Goal: Task Accomplishment & Management: Use online tool/utility

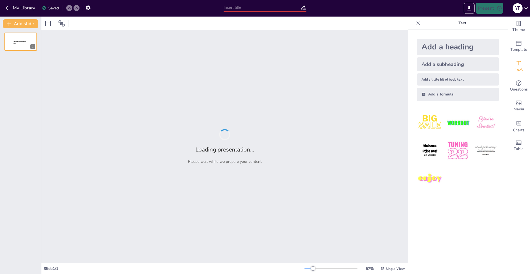
type input "Imported Untitled design.pptx"
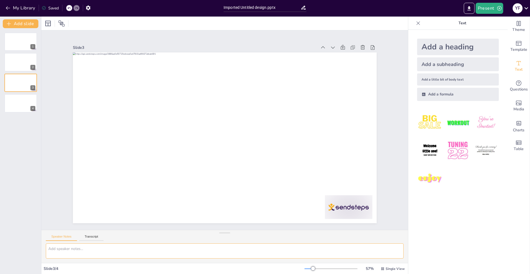
click at [96, 244] on textarea at bounding box center [225, 251] width 358 height 15
click at [92, 233] on div "Speaker Notes Transcript" at bounding box center [224, 236] width 367 height 13
click at [91, 238] on button "Transcript" at bounding box center [91, 238] width 25 height 6
click at [328, 268] on div at bounding box center [331, 269] width 53 height 4
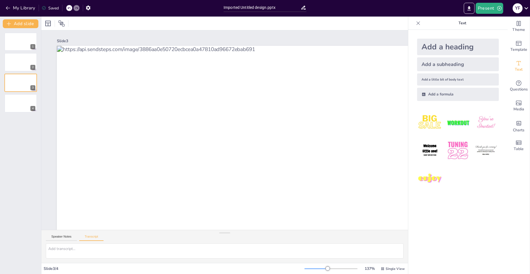
click at [326, 269] on div at bounding box center [328, 269] width 4 height 4
click at [310, 268] on div at bounding box center [331, 269] width 53 height 4
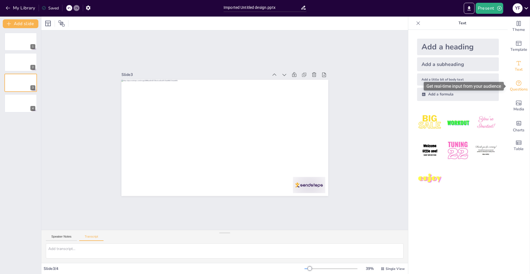
click at [520, 84] on icon "Get real-time input from your audience" at bounding box center [519, 83] width 7 height 7
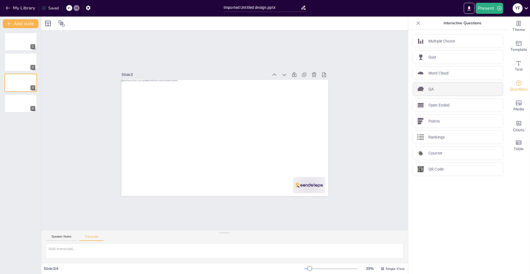
click at [489, 92] on div "QA" at bounding box center [458, 89] width 91 height 14
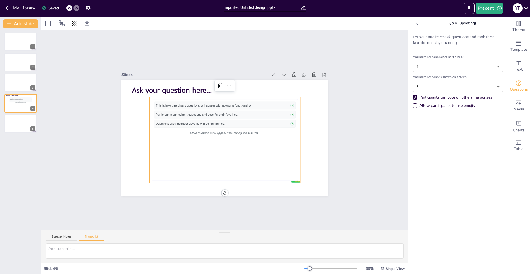
click at [443, 122] on div "Let your audience ask questions and rank their favorite ones by upvoting. Maxim…" at bounding box center [457, 152] width 99 height 244
click at [415, 105] on div "Allow participants to use emojis" at bounding box center [415, 106] width 4 height 4
click at [415, 104] on div "Allow participants to use emojis" at bounding box center [415, 106] width 4 height 4
click at [417, 21] on icon at bounding box center [419, 23] width 6 height 6
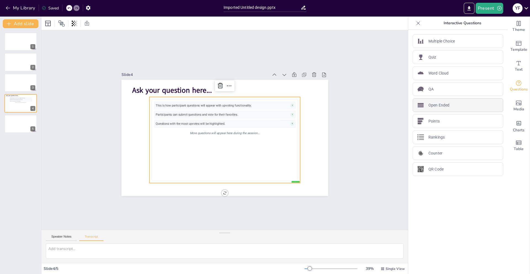
click at [429, 104] on p "Open Ended" at bounding box center [439, 105] width 21 height 6
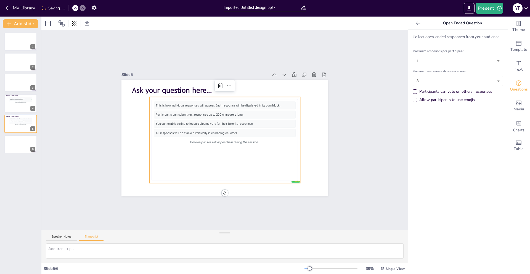
click at [416, 22] on icon at bounding box center [419, 23] width 6 height 6
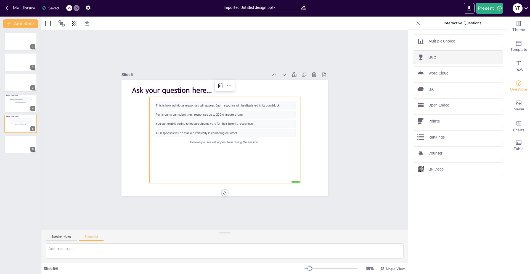
click at [445, 56] on div "Quiz" at bounding box center [458, 57] width 91 height 14
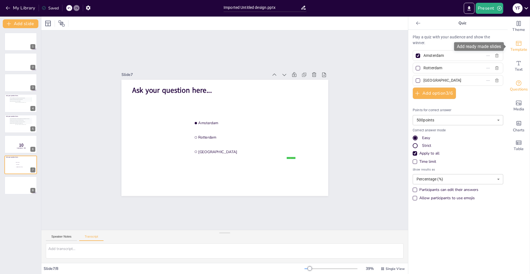
click at [520, 44] on icon "Add ready made slides" at bounding box center [519, 43] width 7 height 7
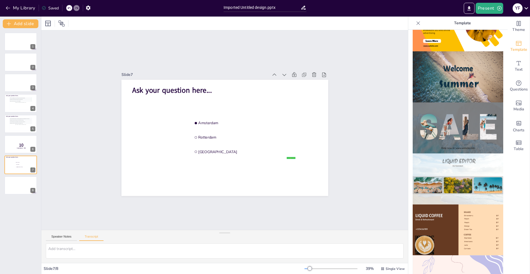
scroll to position [188, 0]
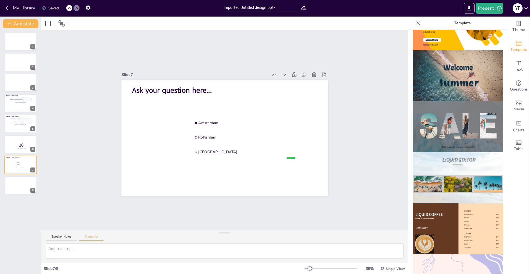
click at [450, 89] on img at bounding box center [458, 75] width 91 height 51
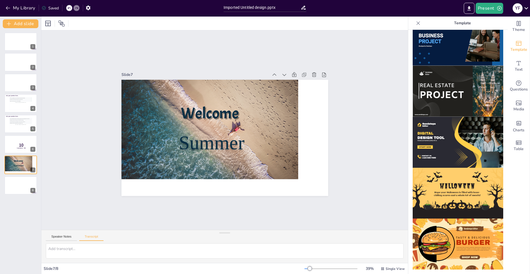
scroll to position [0, 0]
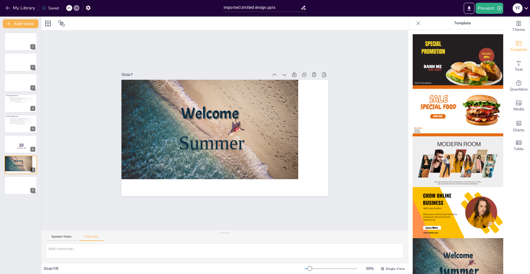
click at [452, 93] on img at bounding box center [458, 110] width 91 height 51
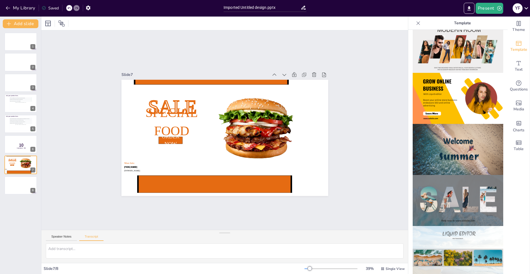
scroll to position [117, 0]
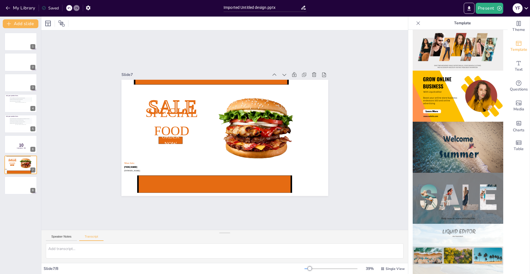
click at [458, 181] on img at bounding box center [458, 198] width 91 height 51
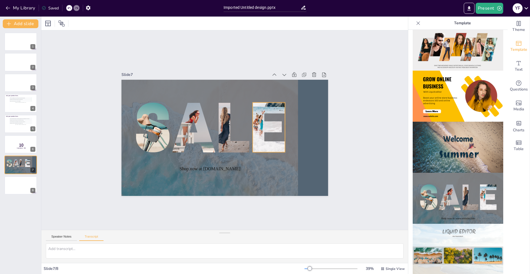
click at [161, 138] on div at bounding box center [138, 128] width 75 height 50
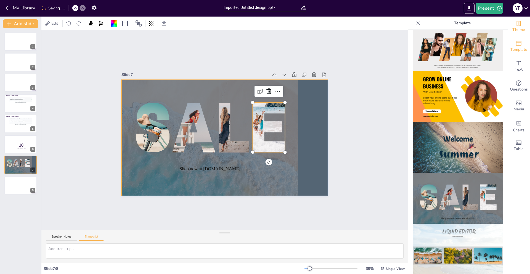
click at [522, 30] on span "Theme" at bounding box center [519, 30] width 13 height 6
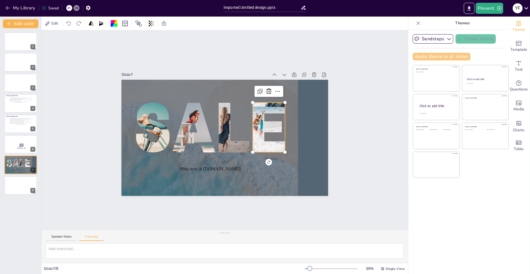
click at [447, 58] on button "Apply theme to all slides" at bounding box center [442, 57] width 58 height 8
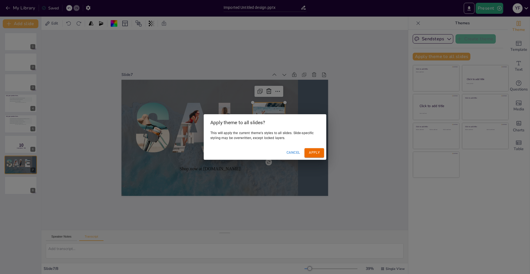
click at [445, 39] on div "Apply theme to all slides? This will apply the current theme's styles to all sl…" at bounding box center [265, 137] width 530 height 274
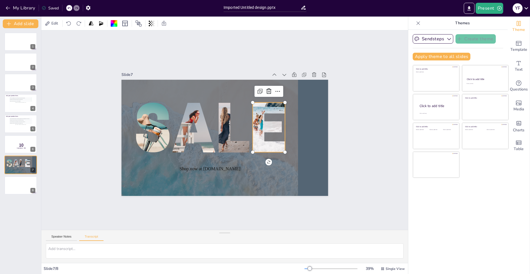
click at [445, 39] on button "Sendsteps" at bounding box center [433, 38] width 41 height 9
click at [448, 54] on button "Apply theme to all slides" at bounding box center [442, 57] width 58 height 8
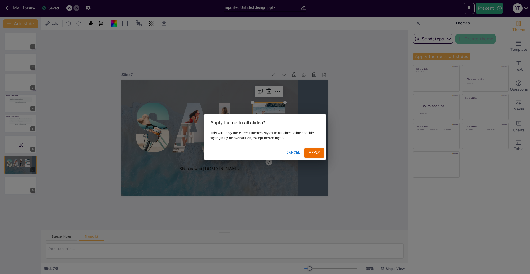
click at [318, 152] on button "Apply" at bounding box center [315, 152] width 20 height 9
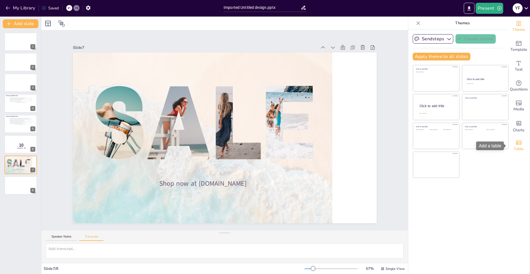
click at [523, 149] on span "Table" at bounding box center [519, 149] width 10 height 6
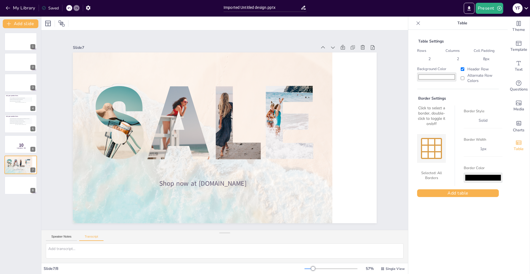
click at [439, 174] on div "Selected: All Borders" at bounding box center [431, 175] width 29 height 14
click at [434, 147] on div at bounding box center [431, 148] width 7 height 7
click at [462, 192] on button "Add table" at bounding box center [458, 193] width 82 height 8
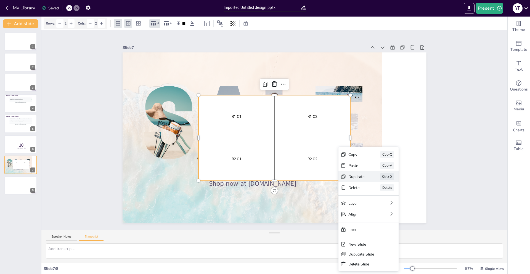
click at [390, 205] on div "Duplicate" at bounding box center [398, 207] width 16 height 5
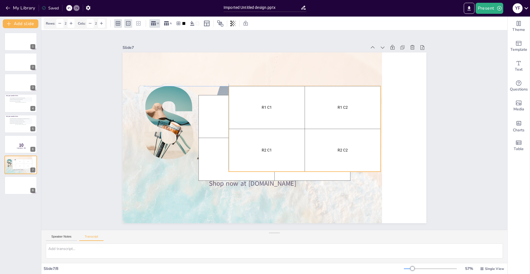
drag, startPoint x: 247, startPoint y: 156, endPoint x: 259, endPoint y: 135, distance: 23.9
click at [259, 135] on div "R2 C1" at bounding box center [266, 150] width 73 height 40
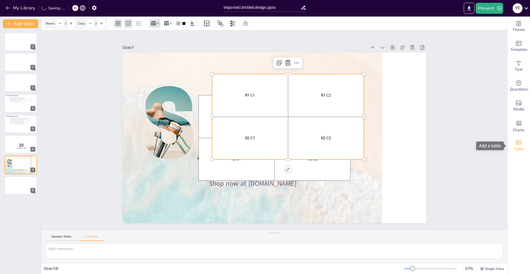
click at [518, 147] on span "Table" at bounding box center [519, 149] width 10 height 6
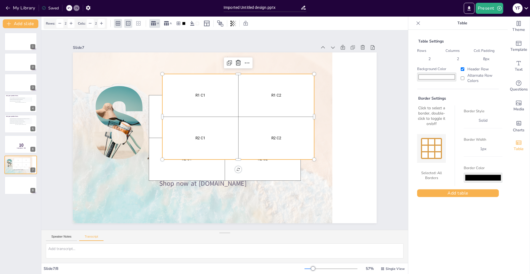
click at [443, 74] on input "#ffffff" at bounding box center [436, 77] width 39 height 9
click at [473, 161] on div "Border Style solid Border Width 1 px Border Color #000000" at bounding box center [479, 146] width 48 height 81
type input "#cd7970"
click at [464, 79] on input "Alternate Row Colors" at bounding box center [463, 79] width 4 height 4
checkbox input "true"
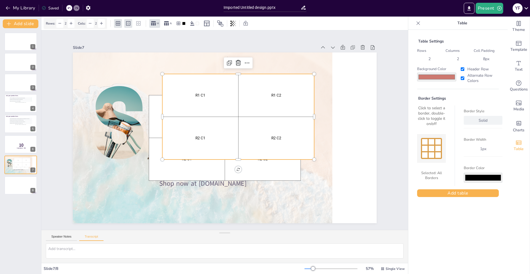
click at [480, 120] on div "solid" at bounding box center [483, 120] width 15 height 7
click at [477, 143] on div "Dashed" at bounding box center [483, 140] width 39 height 10
click at [481, 151] on div "1 px" at bounding box center [483, 148] width 13 height 7
click at [480, 180] on div "2 px" at bounding box center [483, 178] width 32 height 5
click at [481, 175] on input "#000000" at bounding box center [483, 178] width 39 height 10
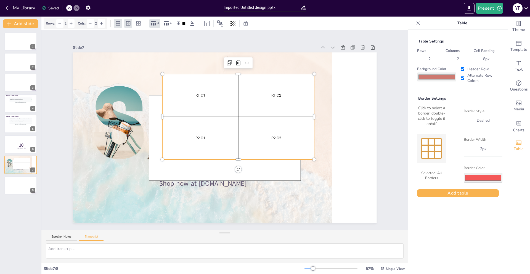
click at [490, 258] on div "Table Settings Rows 2 Columns 2 Cell Padding 8 px Background Color #cd7970 Head…" at bounding box center [457, 152] width 99 height 244
type input "#f45757"
click at [466, 193] on button "Add table" at bounding box center [458, 193] width 82 height 8
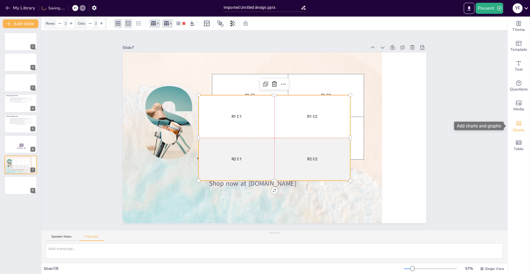
click at [516, 130] on span "Charts" at bounding box center [519, 130] width 12 height 6
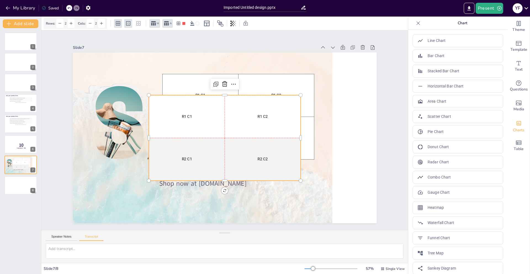
scroll to position [5, 0]
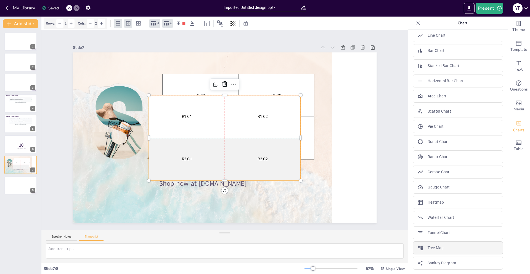
click at [463, 249] on div "Tree Map" at bounding box center [458, 248] width 91 height 13
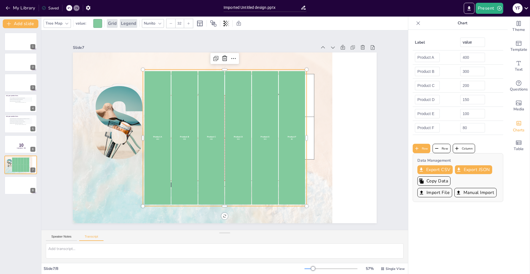
scroll to position [0, 0]
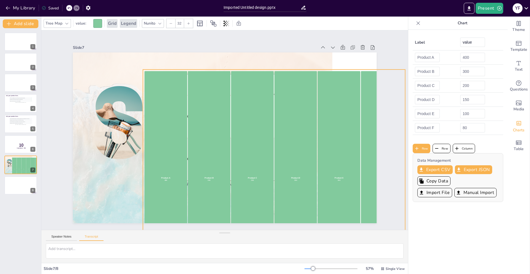
drag, startPoint x: 306, startPoint y: 205, endPoint x: 404, endPoint y: 228, distance: 101.2
click at [404, 228] on div "Slide 1 Slide 2 Slide 3 Slide 4 Ask your question here... false | editor This i…" at bounding box center [224, 130] width 367 height 200
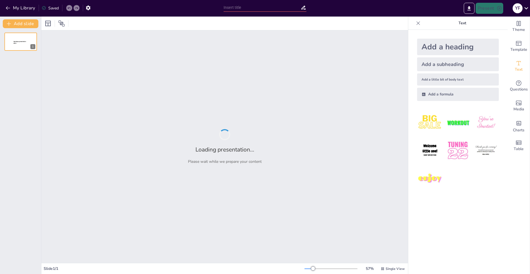
type input "Strategies in Teaching Art Education"
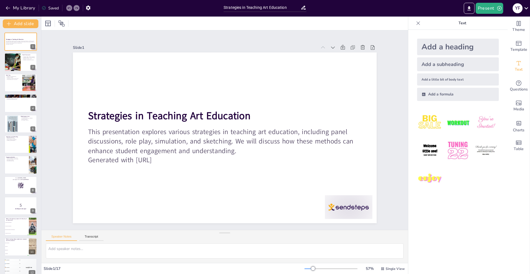
checkbox input "true"
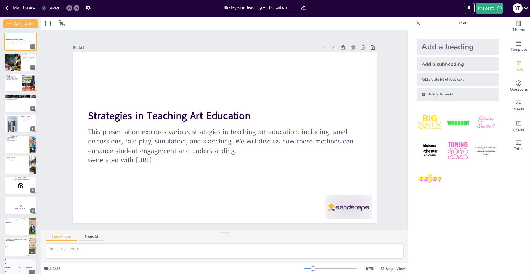
type textarea "Encouraging students to explore diverse viewpoints is vital in art education as…"
checkbox input "true"
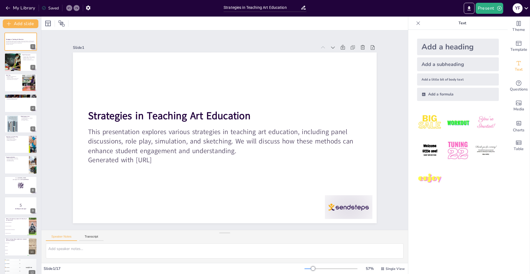
checkbox input "true"
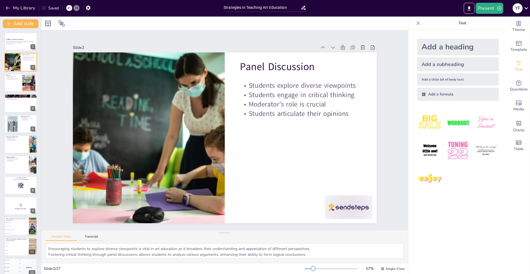
checkbox input "true"
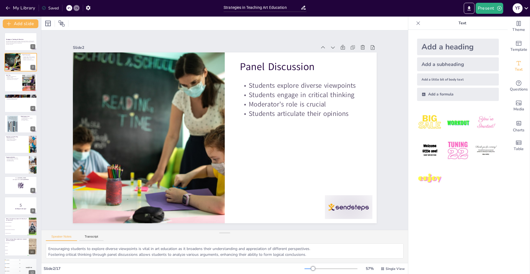
checkbox input "true"
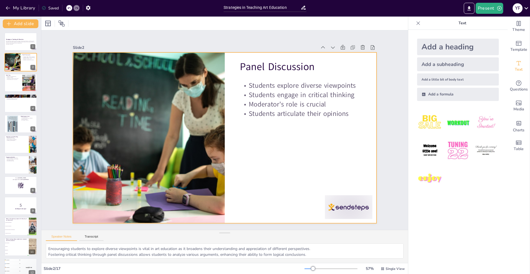
checkbox input "true"
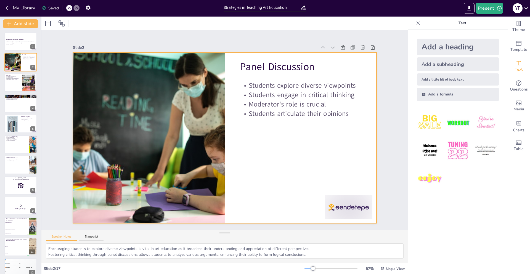
checkbox input "true"
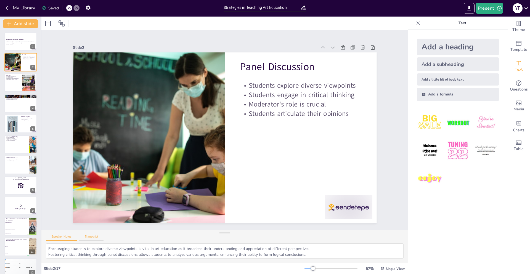
click at [88, 237] on button "Transcript" at bounding box center [91, 238] width 25 height 6
checkbox input "true"
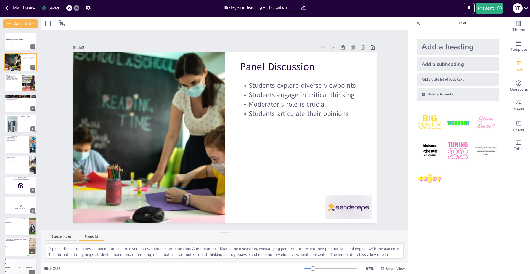
checkbox input "true"
type textarea "Role play enables students to simulate various situations, helping them practic…"
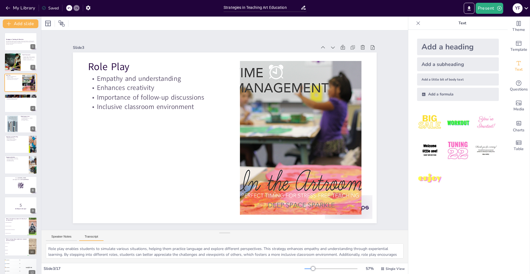
checkbox input "true"
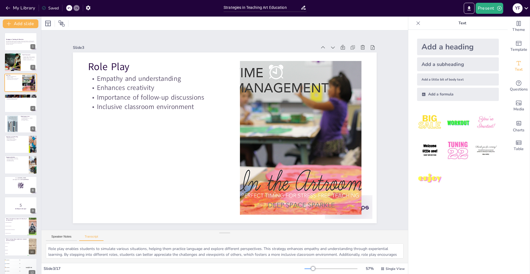
checkbox input "true"
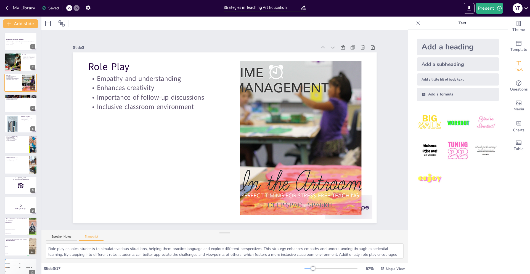
checkbox input "true"
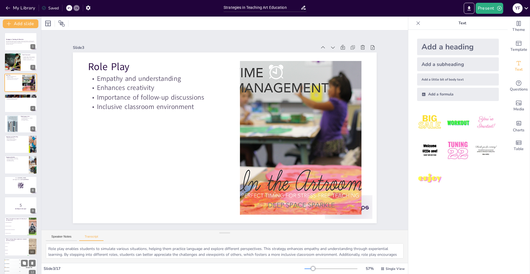
checkbox input "true"
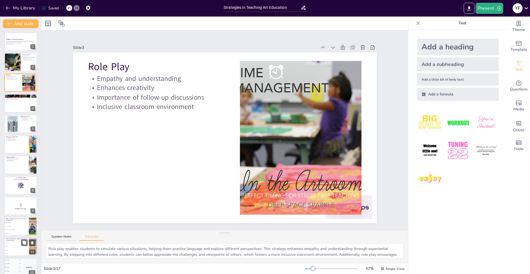
checkbox input "true"
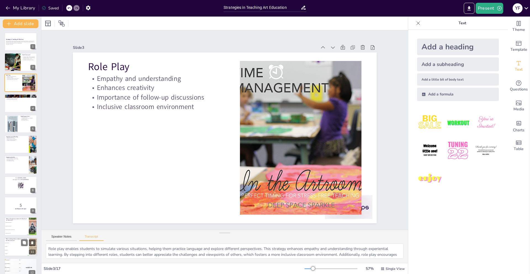
checkbox input "true"
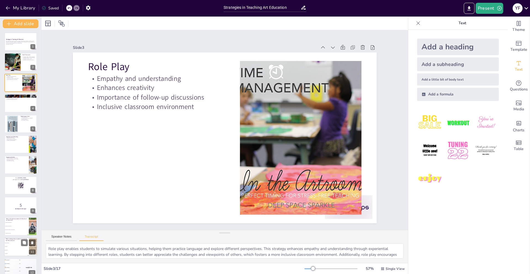
checkbox input "true"
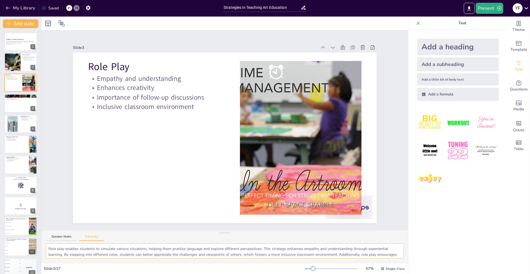
click at [53, 255] on textarea "Role play enables students to simulate various situations, helping them practic…" at bounding box center [225, 251] width 358 height 15
click at [63, 235] on button "Speaker Notes" at bounding box center [61, 238] width 31 height 6
checkbox input "true"
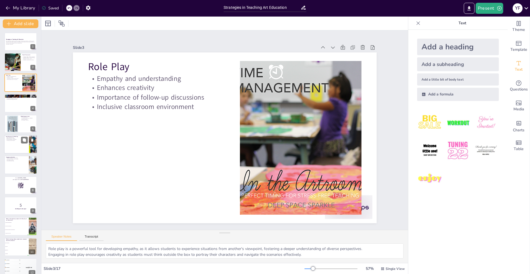
checkbox input "true"
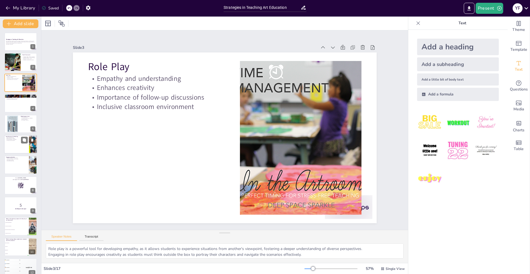
checkbox input "true"
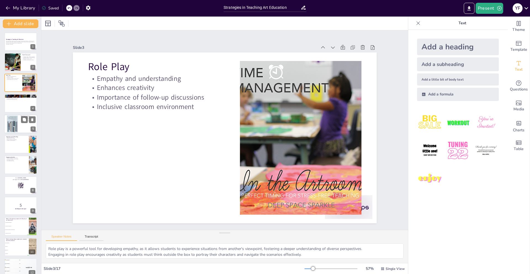
checkbox input "true"
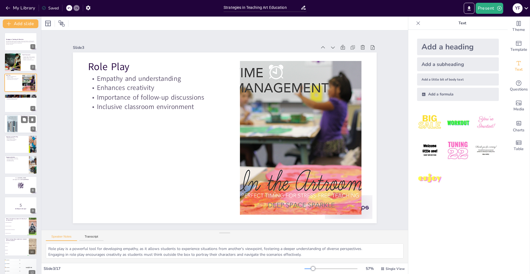
checkbox input "true"
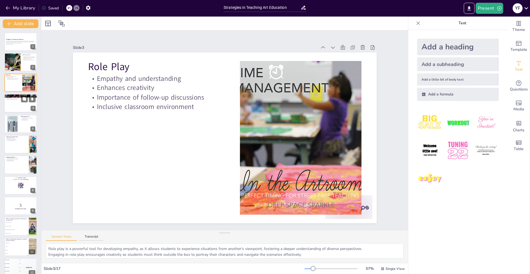
checkbox input "true"
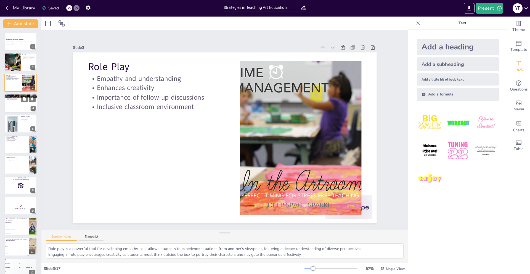
checkbox input "true"
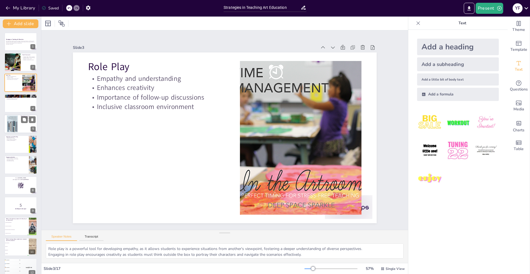
checkbox input "true"
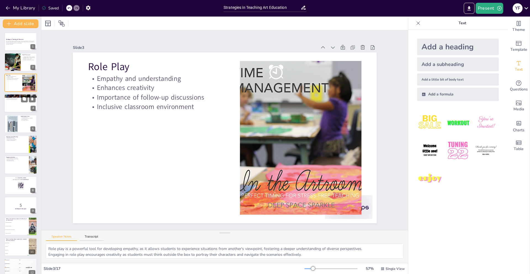
checkbox input "true"
click at [19, 104] on div at bounding box center [20, 103] width 33 height 19
checkbox input "true"
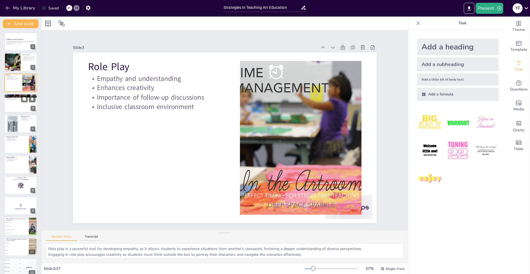
checkbox input "true"
type textarea "The ability to replicate scenarios through simulation enhances students' unders…"
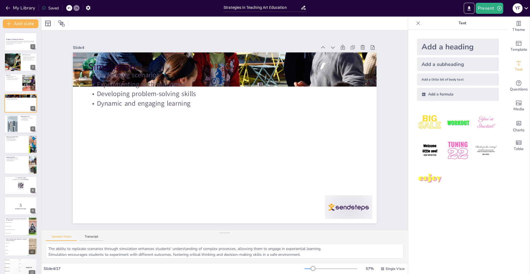
checkbox input "true"
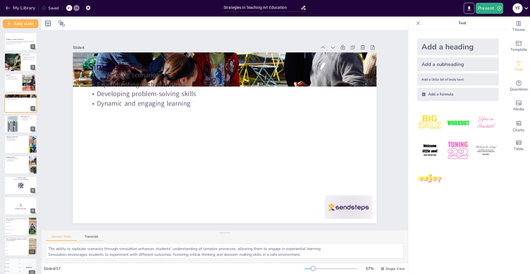
checkbox input "true"
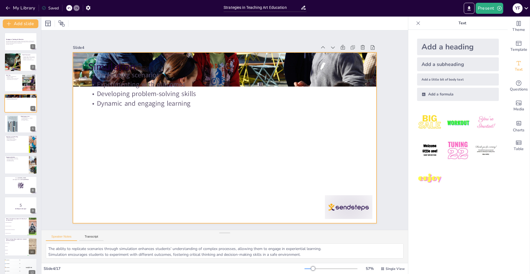
checkbox input "true"
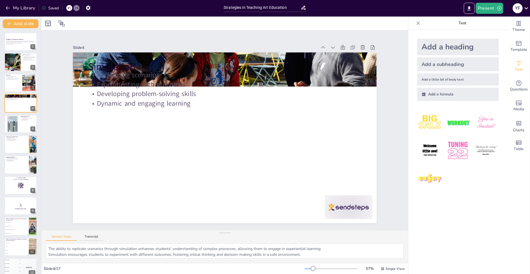
checkbox input "true"
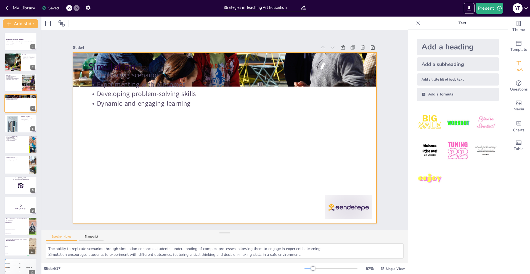
checkbox input "true"
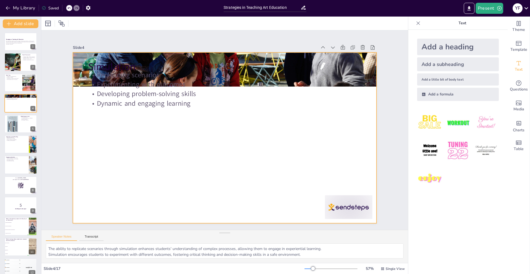
checkbox input "true"
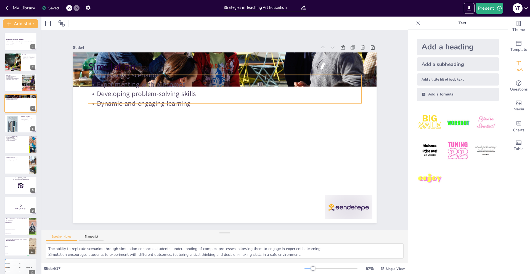
checkbox input "true"
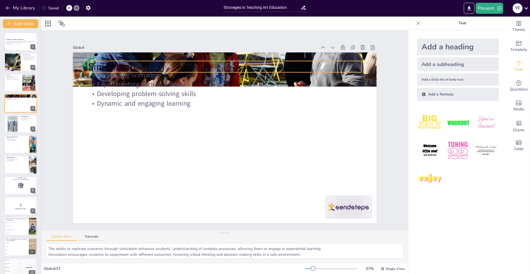
checkbox input "true"
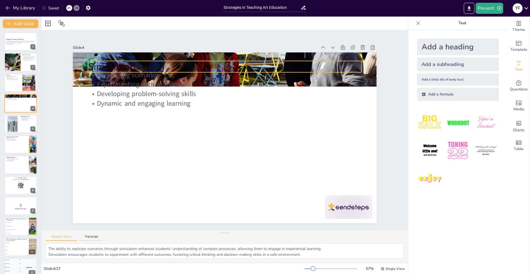
checkbox input "true"
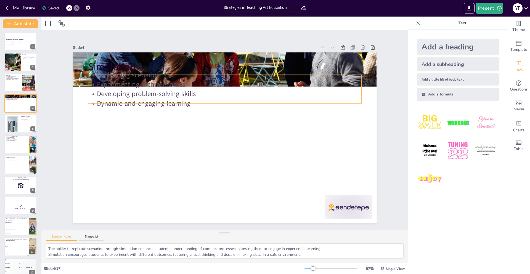
checkbox input "true"
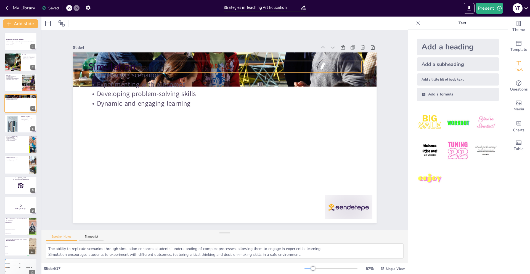
click at [263, 63] on p "Simulation" at bounding box center [193, 75] width 244 height 149
checkbox input "true"
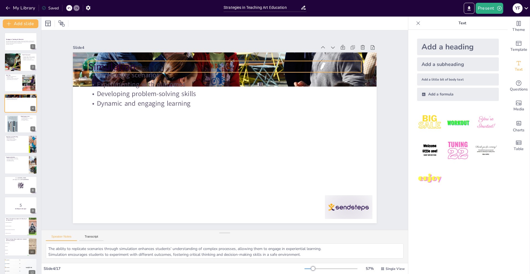
checkbox input "true"
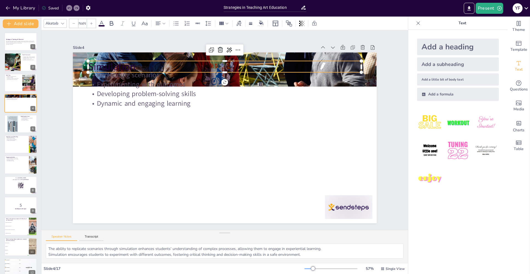
type input "48"
checkbox input "true"
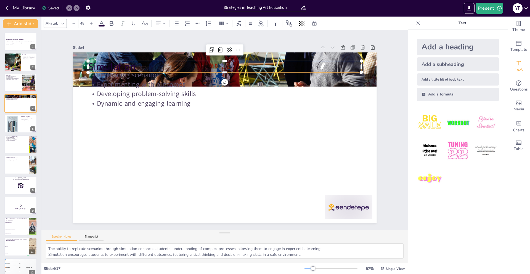
checkbox input "true"
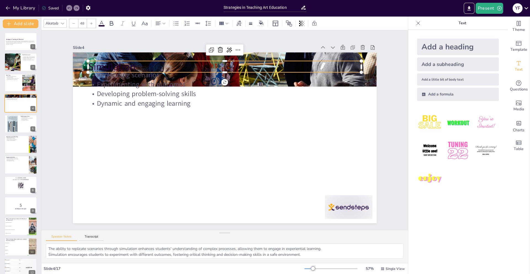
checkbox input "true"
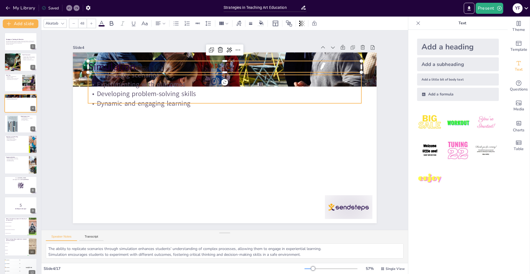
checkbox input "true"
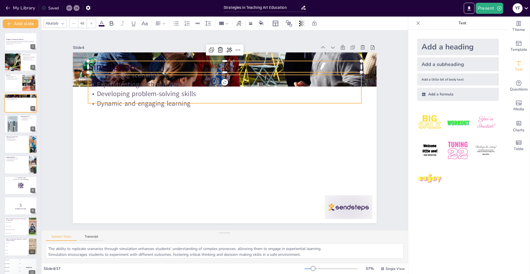
checkbox input "true"
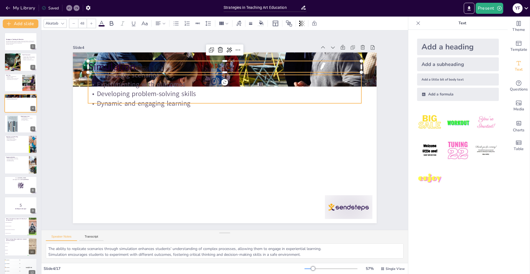
click at [289, 80] on p "Experimenting with outcomes" at bounding box center [270, 125] width 38 height 273
checkbox input "true"
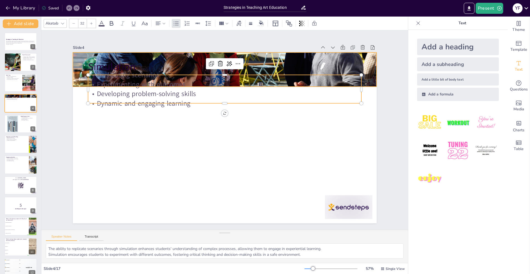
click at [281, 68] on div at bounding box center [164, 123] width 233 height 323
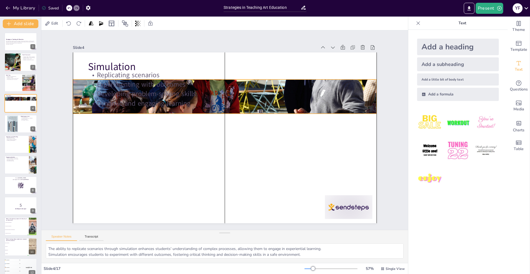
drag, startPoint x: 374, startPoint y: 68, endPoint x: 375, endPoint y: 95, distance: 27.1
click at [375, 95] on div at bounding box center [217, 162] width 339 height 261
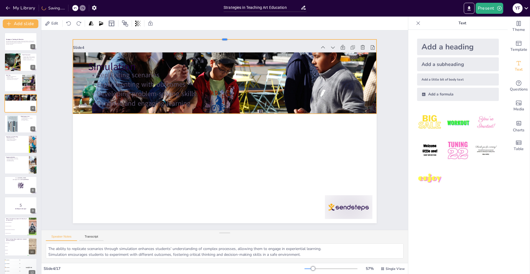
drag, startPoint x: 224, startPoint y: 78, endPoint x: 228, endPoint y: 38, distance: 40.2
click at [228, 38] on div at bounding box center [215, 38] width 303 height 36
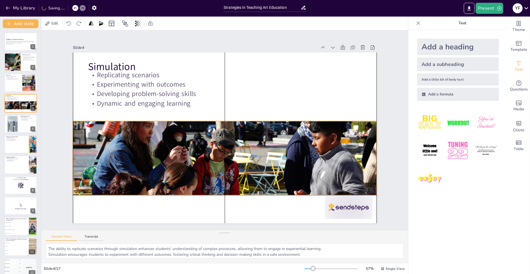
drag, startPoint x: 370, startPoint y: 69, endPoint x: 371, endPoint y: 151, distance: 82.0
click at [371, 151] on div at bounding box center [214, 177] width 339 height 261
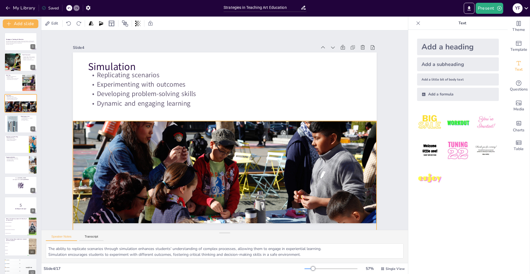
drag, startPoint x: 226, startPoint y: 196, endPoint x: 273, endPoint y: 274, distance: 90.9
click at [273, 274] on div "Edit Slide 1 Strategies in Teaching Art Education This presentation explores va…" at bounding box center [224, 146] width 367 height 258
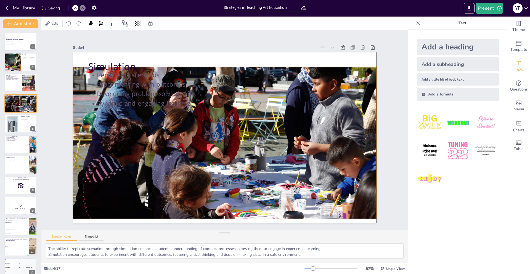
drag, startPoint x: 266, startPoint y: 203, endPoint x: 265, endPoint y: 148, distance: 54.7
click at [265, 148] on div at bounding box center [225, 124] width 339 height 261
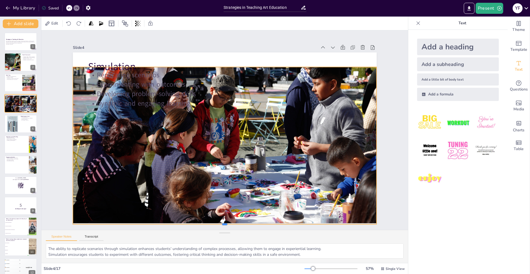
drag, startPoint x: 225, startPoint y: 220, endPoint x: 230, endPoint y: 225, distance: 7.0
click at [230, 162] on div at bounding box center [289, 58] width 229 height 207
click at [224, 66] on div at bounding box center [268, 81] width 229 height 207
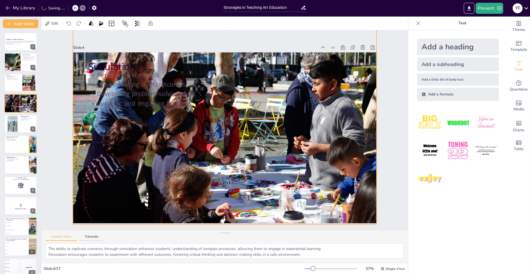
drag, startPoint x: 224, startPoint y: 66, endPoint x: 229, endPoint y: 27, distance: 38.9
click at [229, 27] on div "Edit Slide 1 Strategies in Teaching Art Education This presentation explores va…" at bounding box center [224, 146] width 367 height 258
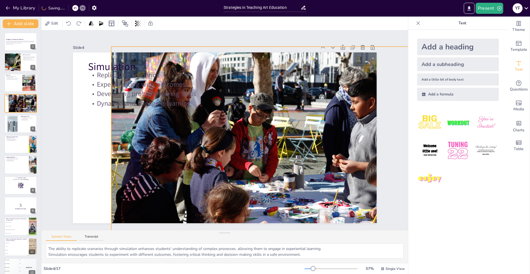
drag, startPoint x: 288, startPoint y: 148, endPoint x: 326, endPoint y: 167, distance: 42.6
click at [326, 167] on div at bounding box center [259, 150] width 339 height 261
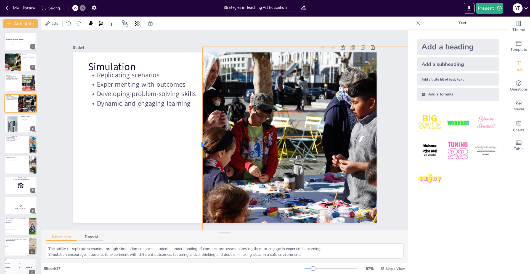
drag, startPoint x: 110, startPoint y: 144, endPoint x: 202, endPoint y: 147, distance: 92.0
click at [202, 147] on div at bounding box center [201, 148] width 25 height 196
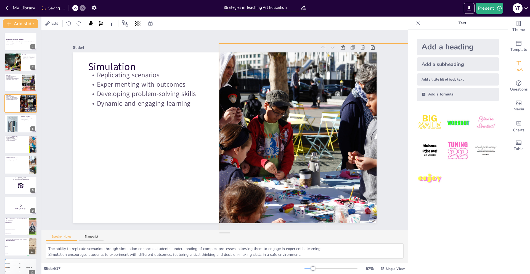
drag, startPoint x: 288, startPoint y: 132, endPoint x: 302, endPoint y: 129, distance: 14.7
click at [302, 129] on div at bounding box center [169, 132] width 339 height 261
click at [224, 135] on div at bounding box center [222, 75] width 261 height 339
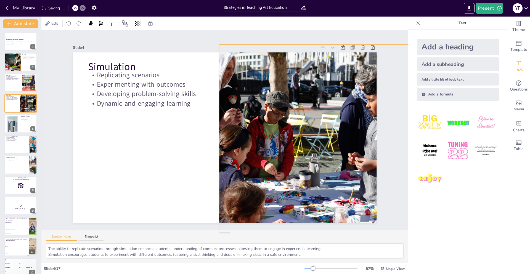
click at [219, 141] on div at bounding box center [270, 161] width 360 height 309
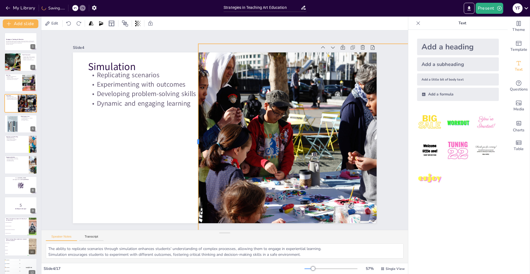
drag, startPoint x: 219, startPoint y: 143, endPoint x: 198, endPoint y: 144, distance: 20.5
click at [198, 144] on div at bounding box center [229, 100] width 172 height 102
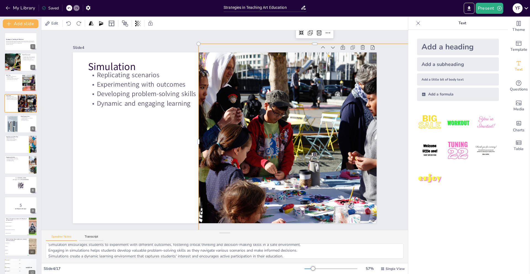
scroll to position [13, 0]
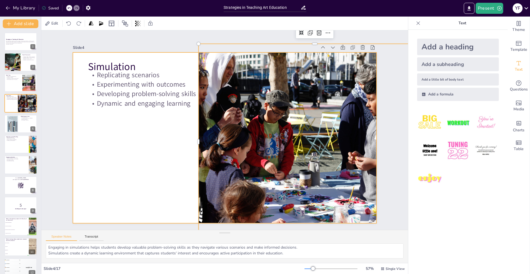
click at [172, 179] on div at bounding box center [232, 131] width 201 height 320
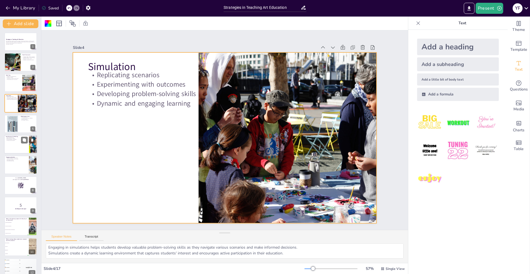
click at [18, 147] on div at bounding box center [20, 144] width 33 height 19
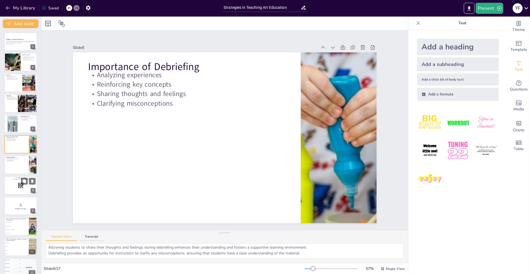
click at [17, 191] on div at bounding box center [20, 185] width 33 height 19
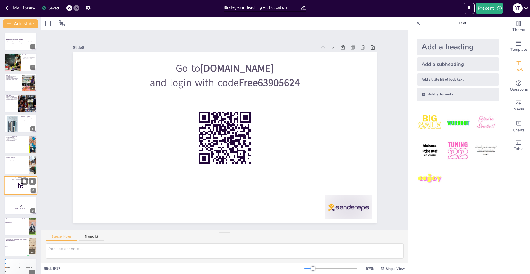
scroll to position [0, 0]
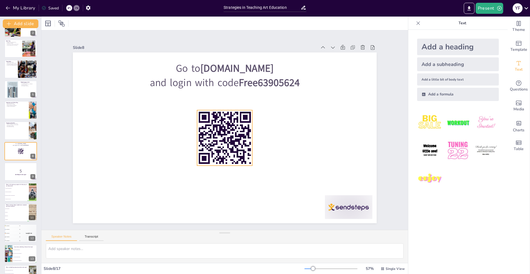
click at [237, 131] on rect at bounding box center [240, 128] width 6 height 5
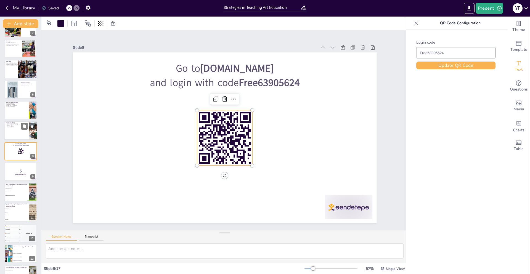
click at [12, 140] on div "Engaging Students Active participation in discussions Catering to different lea…" at bounding box center [20, 131] width 33 height 19
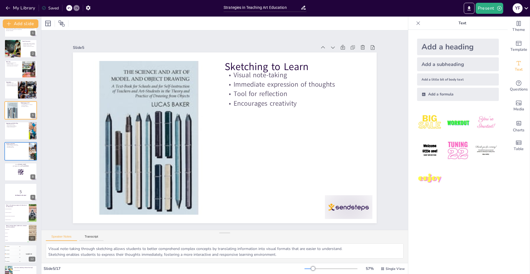
scroll to position [13, 0]
click at [18, 195] on strong "Get Ready for the Quiz!" at bounding box center [20, 195] width 11 height 1
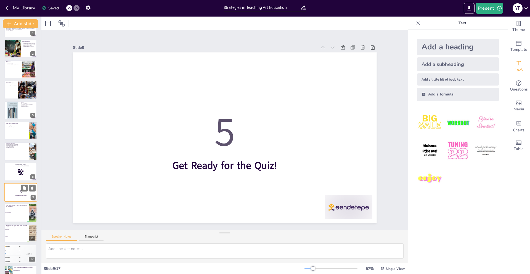
scroll to position [0, 0]
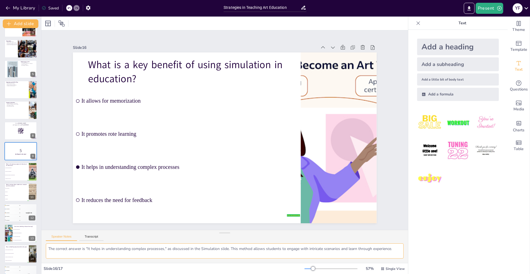
click at [65, 249] on textarea "The correct answer is "It helps in understanding complex processes," as discuss…" at bounding box center [225, 251] width 358 height 15
